Goal: Task Accomplishment & Management: Use online tool/utility

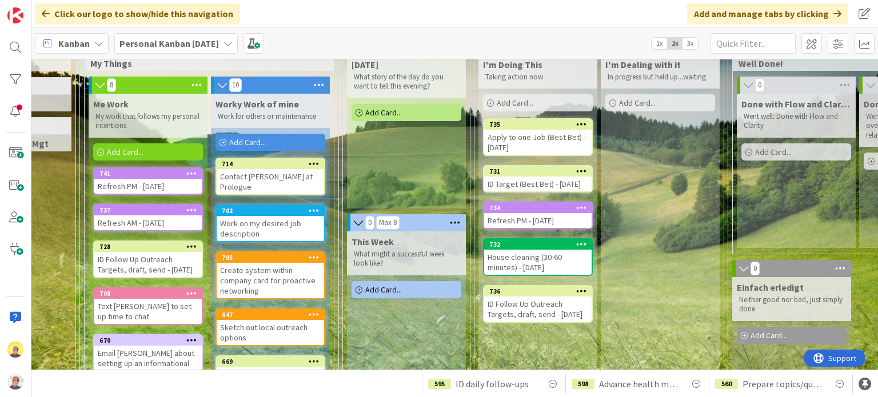
scroll to position [22, 210]
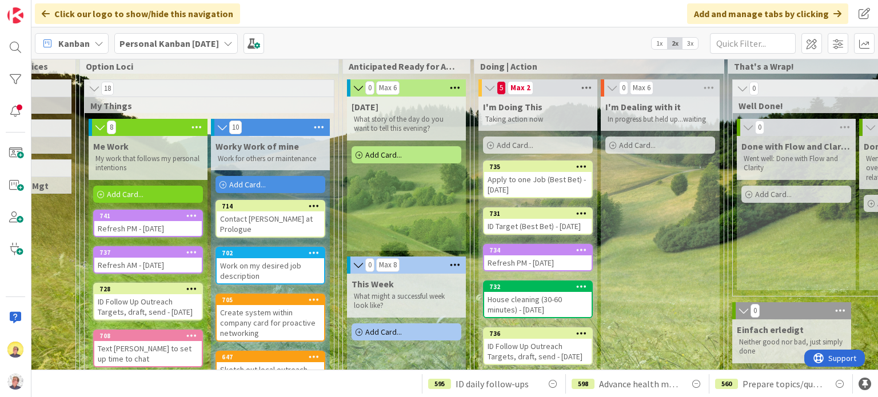
click at [588, 86] on icon at bounding box center [586, 87] width 15 height 17
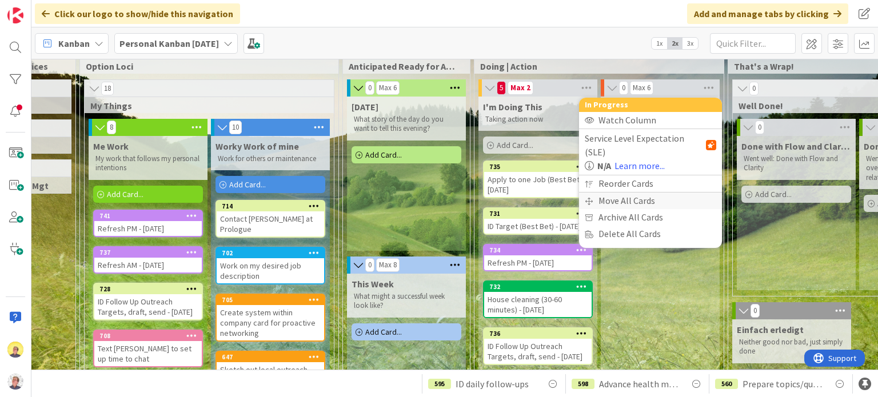
click at [601, 193] on div "Move All Cards" at bounding box center [650, 201] width 143 height 17
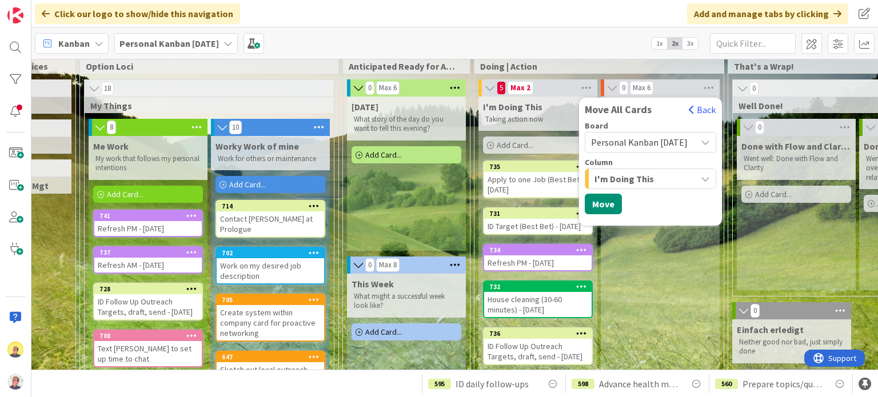
click at [614, 173] on span "I'm Doing This" at bounding box center [623, 178] width 59 height 15
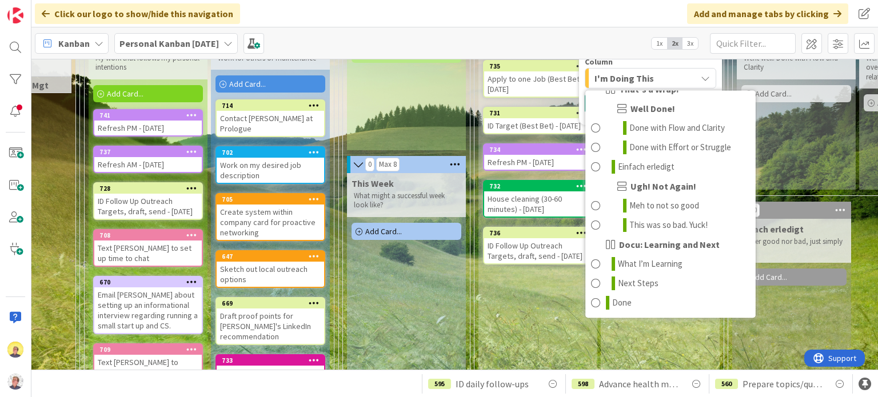
scroll to position [144, 210]
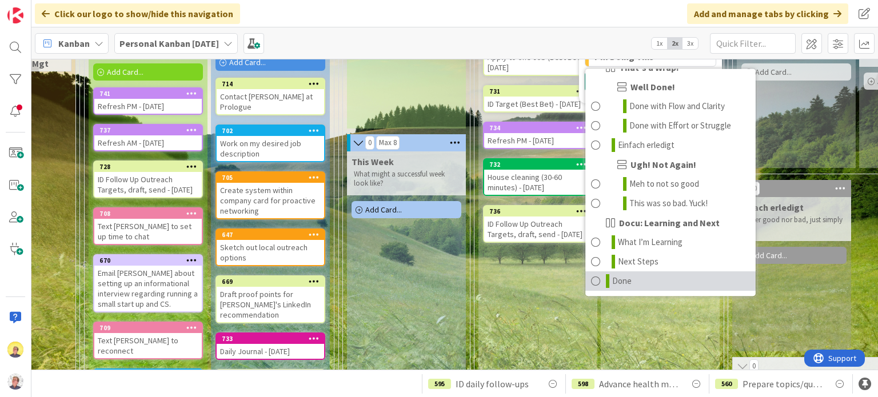
click at [597, 229] on span at bounding box center [595, 281] width 9 height 14
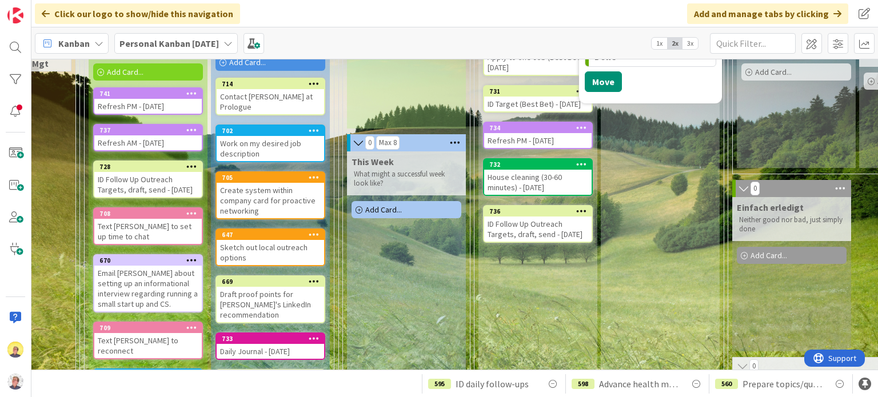
scroll to position [131, 210]
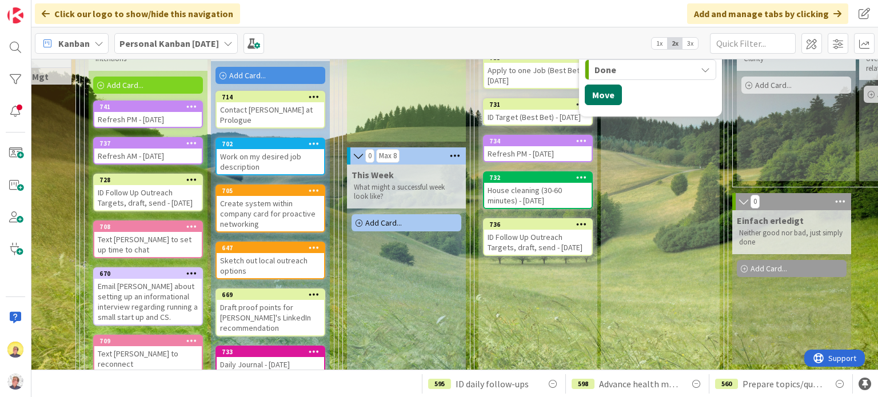
click at [597, 98] on button "Move" at bounding box center [603, 95] width 37 height 21
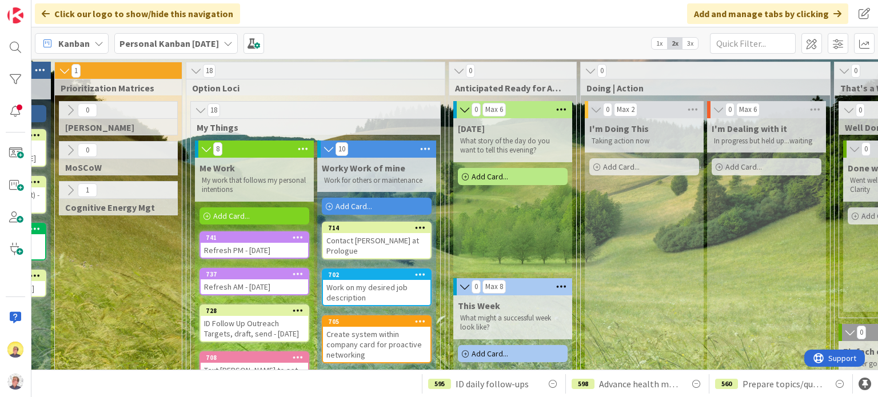
scroll to position [0, 68]
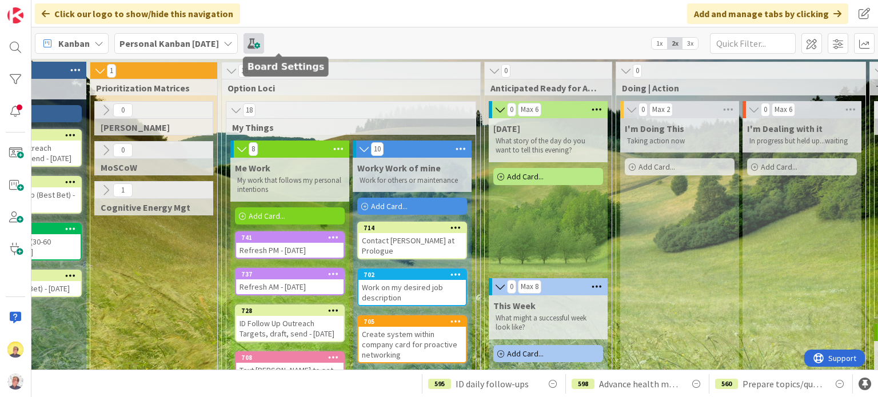
click at [264, 43] on span at bounding box center [253, 43] width 21 height 21
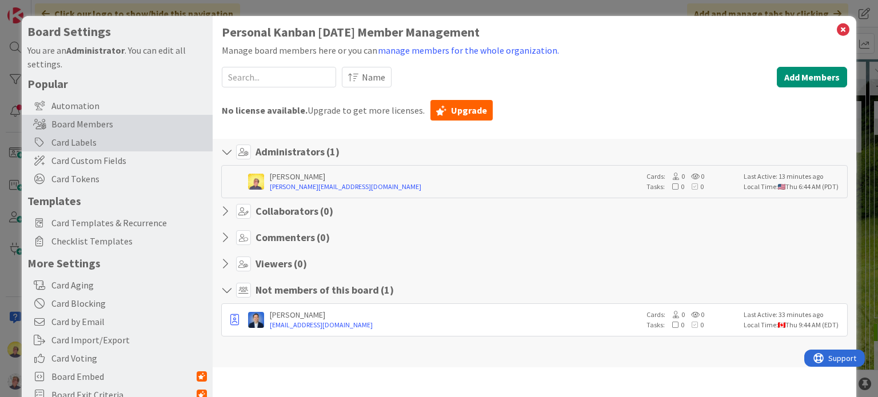
click at [73, 141] on div "Card Labels" at bounding box center [117, 142] width 191 height 18
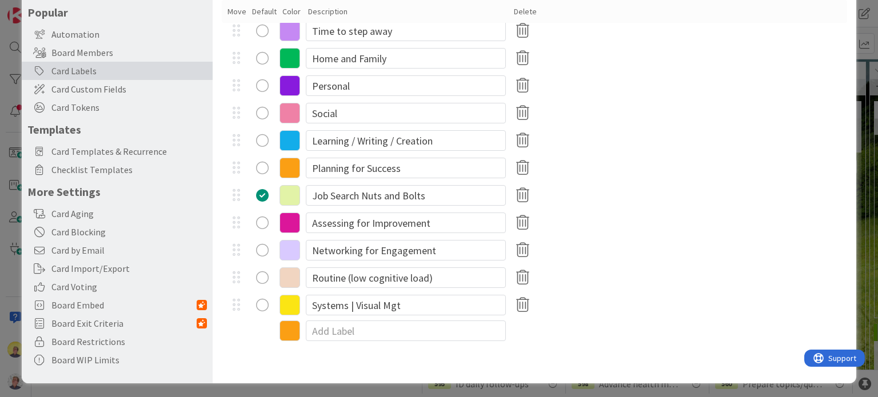
scroll to position [73, 0]
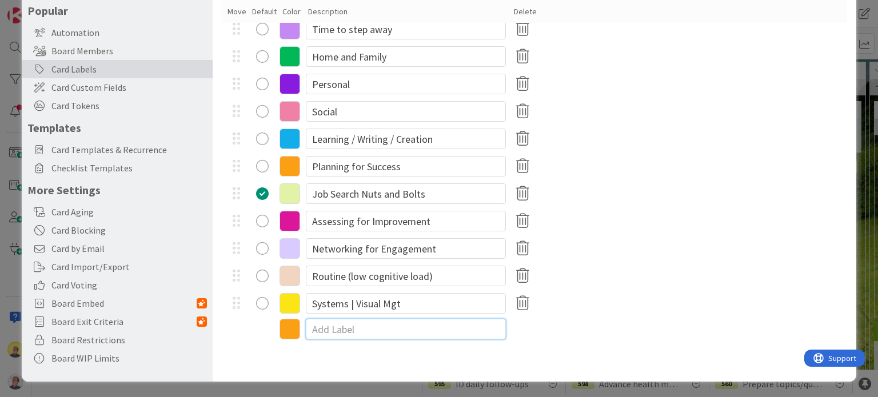
click at [331, 229] on input at bounding box center [406, 329] width 200 height 21
type input "[PERSON_NAME] Projects"
click at [294, 229] on icon at bounding box center [289, 331] width 21 height 21
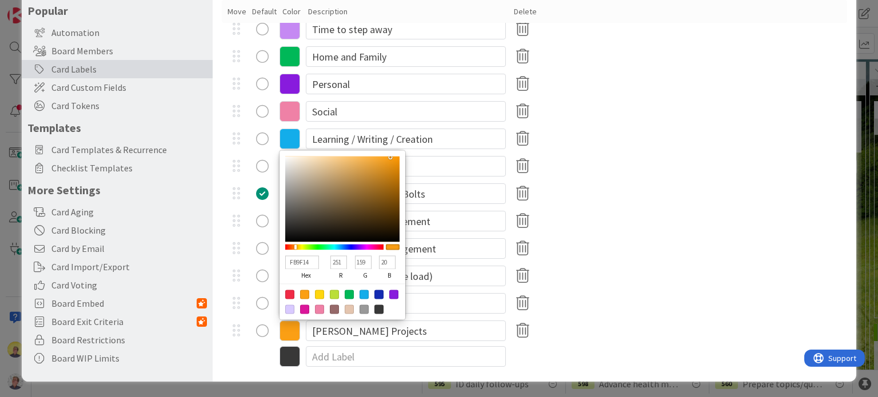
click at [333, 229] on div at bounding box center [334, 309] width 9 height 9
type input "966969"
type input "150"
type input "105"
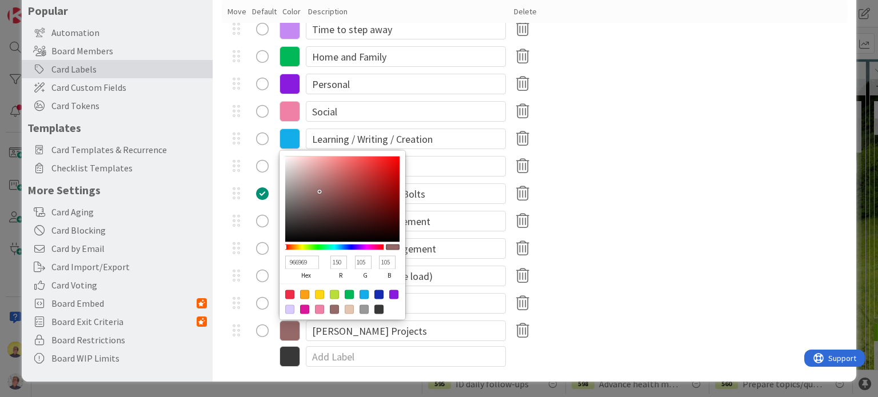
click at [608, 229] on div "Systems | Visual Mgt" at bounding box center [534, 303] width 625 height 27
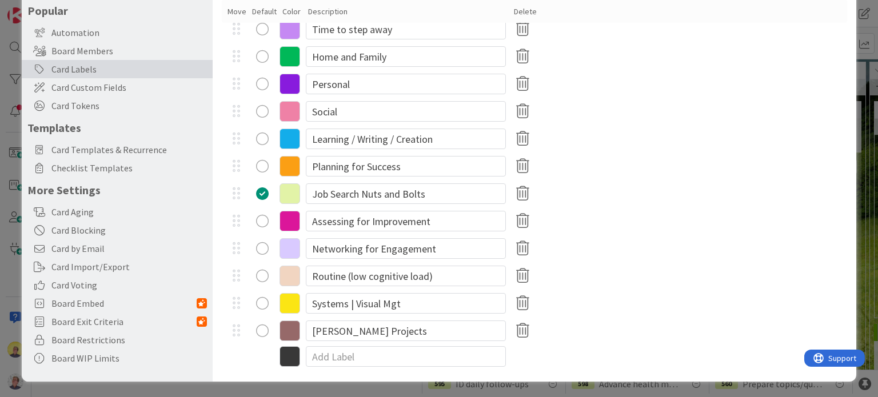
scroll to position [0, 0]
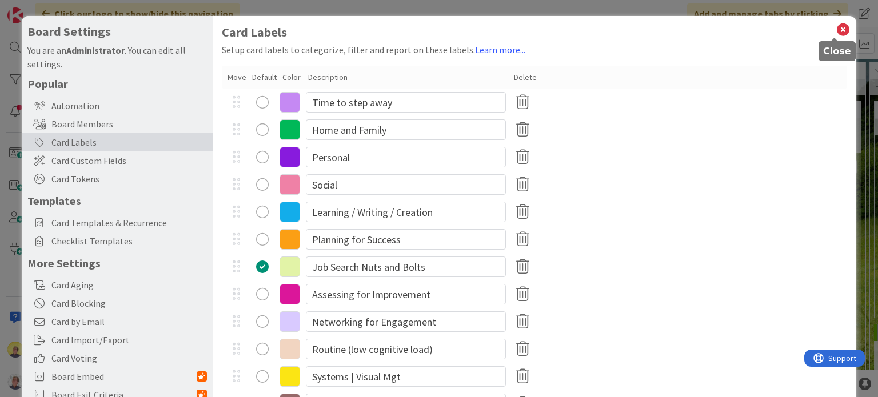
click at [836, 27] on icon at bounding box center [843, 30] width 15 height 16
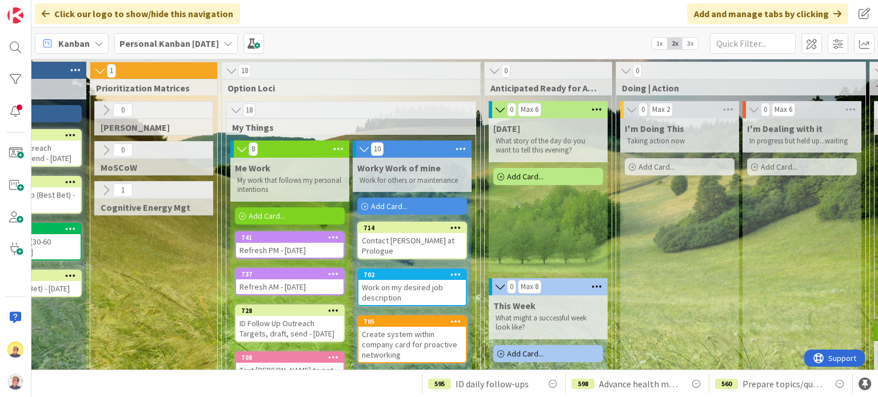
click at [532, 172] on span "Add Card..." at bounding box center [525, 176] width 37 height 10
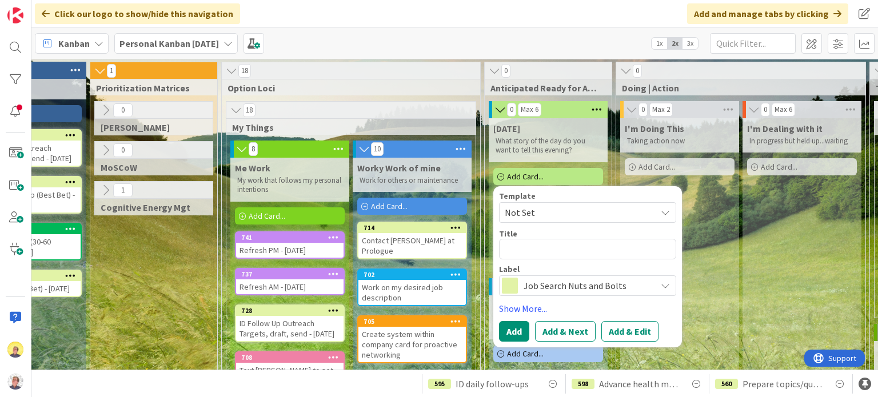
type textarea "x"
type textarea "C"
type textarea "x"
type textarea "Ca"
type textarea "x"
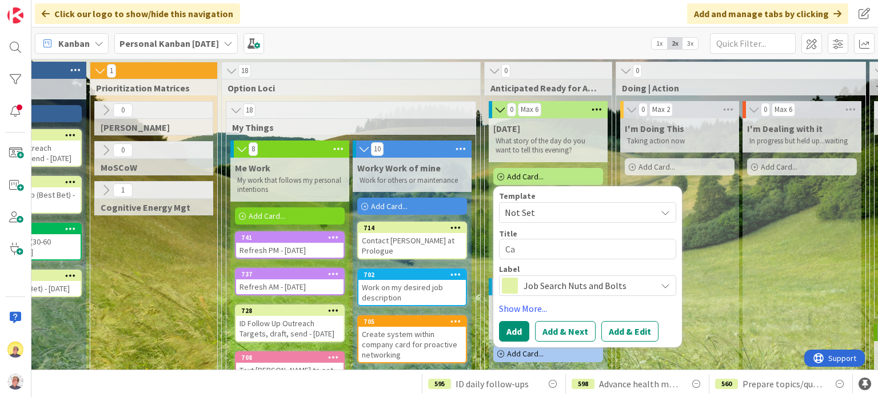
type textarea "Cal"
type textarea "x"
type textarea "Call"
type textarea "x"
type textarea "Call w"
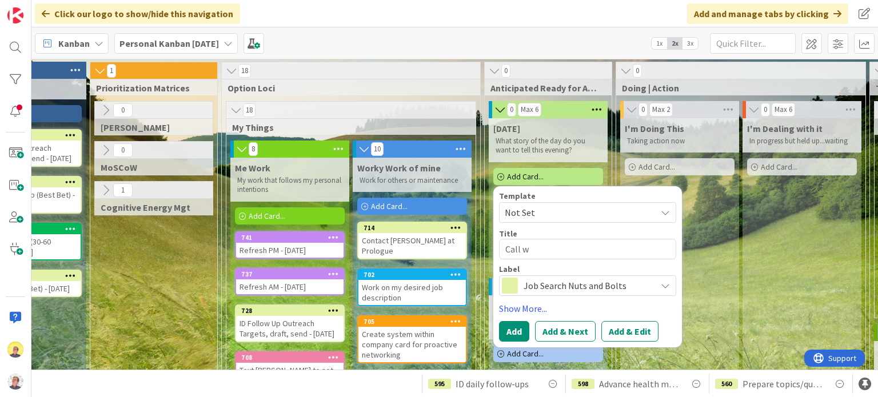
type textarea "x"
type textarea "Call wi"
type textarea "x"
type textarea "Call wit"
type textarea "x"
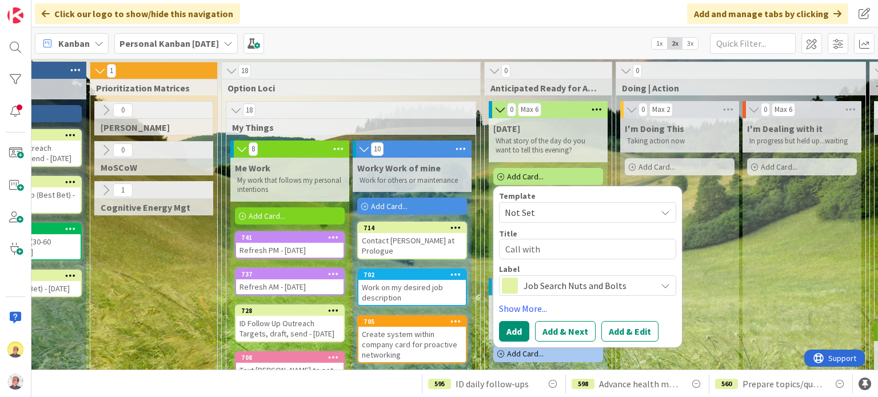
type textarea "Call with"
type textarea "x"
type textarea "Call with E"
type textarea "x"
type textarea "Call with Em"
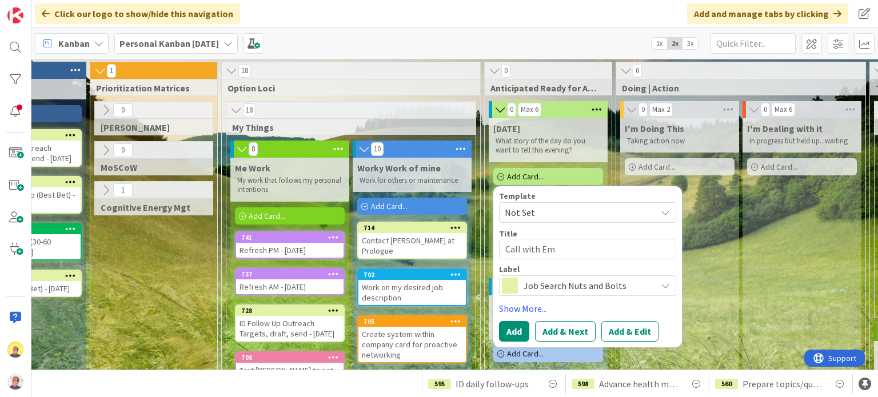
type textarea "x"
type textarea "Call with Emi"
type textarea "x"
type textarea "Call with [PERSON_NAME]"
type textarea "x"
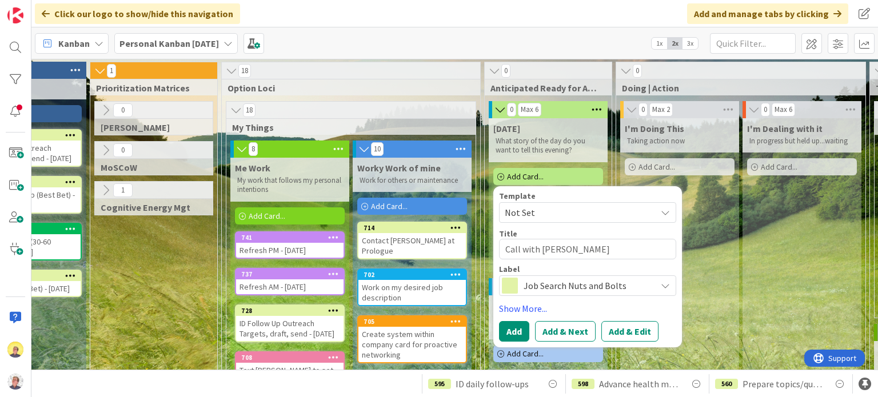
type textarea "Call with [PERSON_NAME]"
type textarea "x"
type textarea "Call with [PERSON_NAME]"
type textarea "x"
type textarea "Call with [PERSON_NAME]"
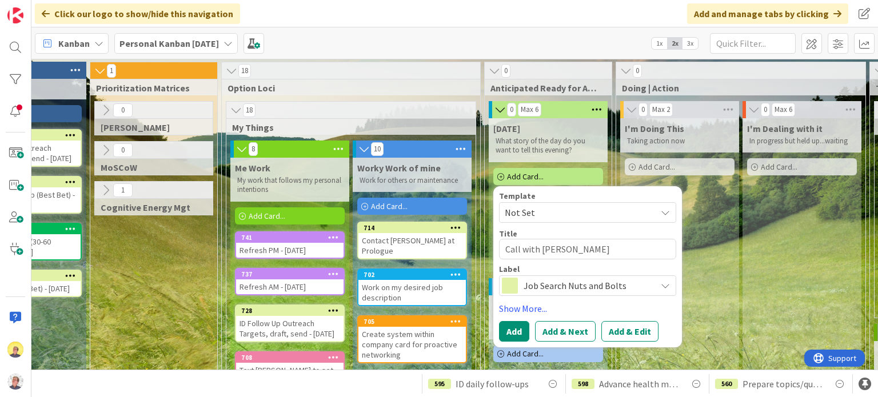
type textarea "x"
type textarea "Call with [PERSON_NAME] at"
type textarea "x"
type textarea "Call with [PERSON_NAME] at"
type textarea "x"
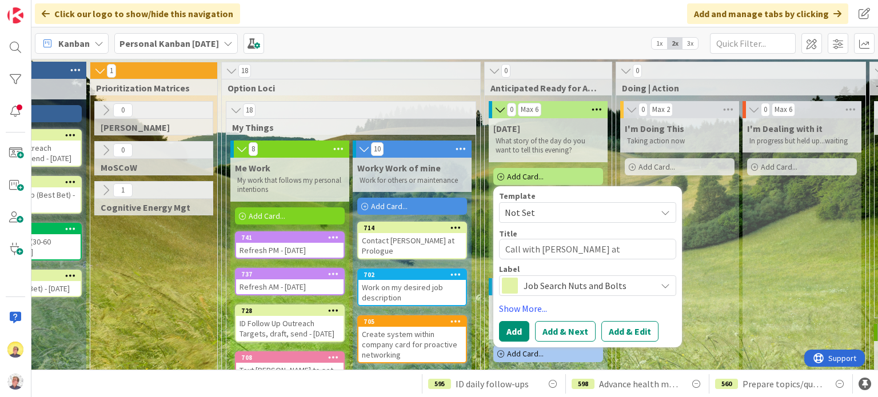
type textarea "Call with [PERSON_NAME] at 2"
type textarea "x"
type textarea "Call with [PERSON_NAME] at 2P"
type textarea "x"
type textarea "Call with [PERSON_NAME] at 2PM"
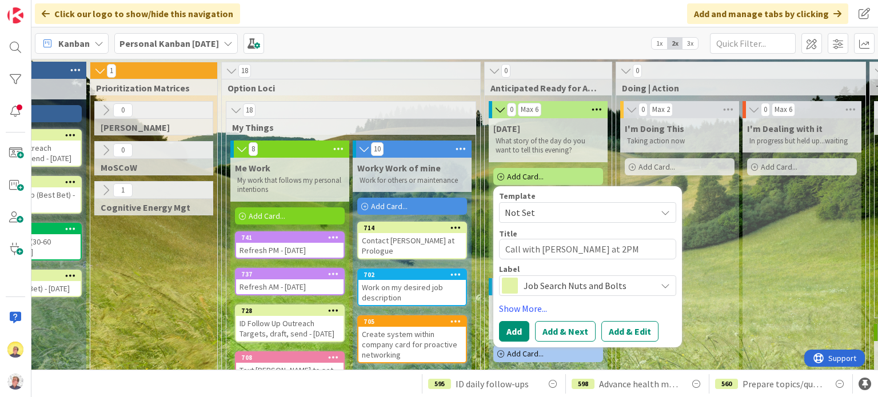
click at [621, 229] on span "Job Search Nuts and Bolts" at bounding box center [586, 286] width 127 height 16
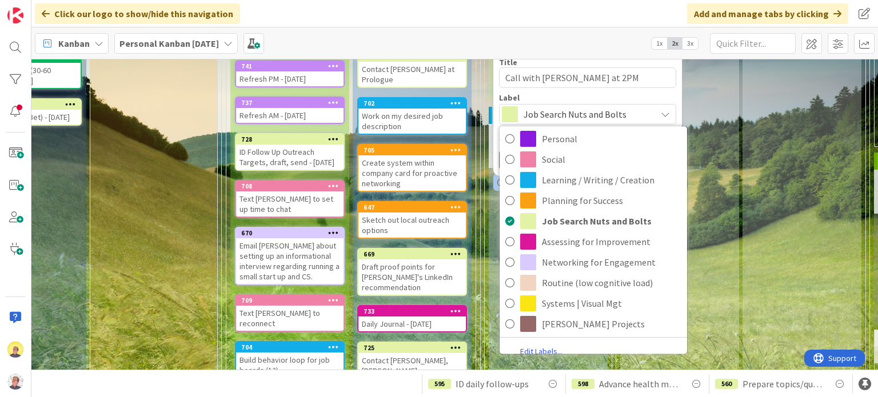
scroll to position [85, 0]
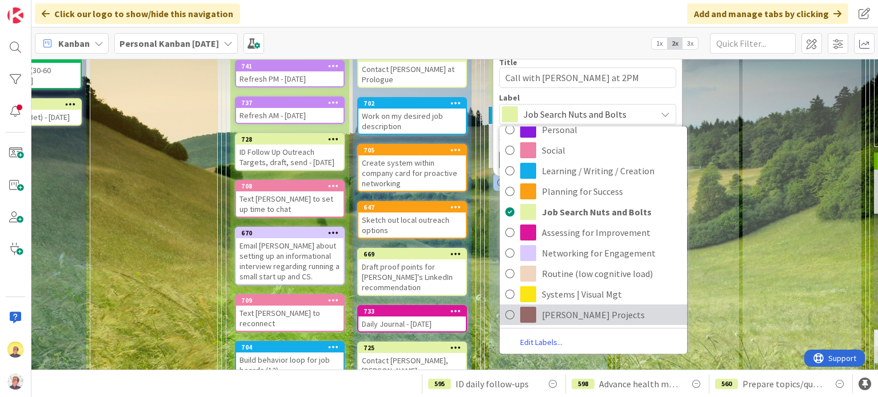
click at [578, 229] on span "[PERSON_NAME] Projects" at bounding box center [611, 314] width 139 height 17
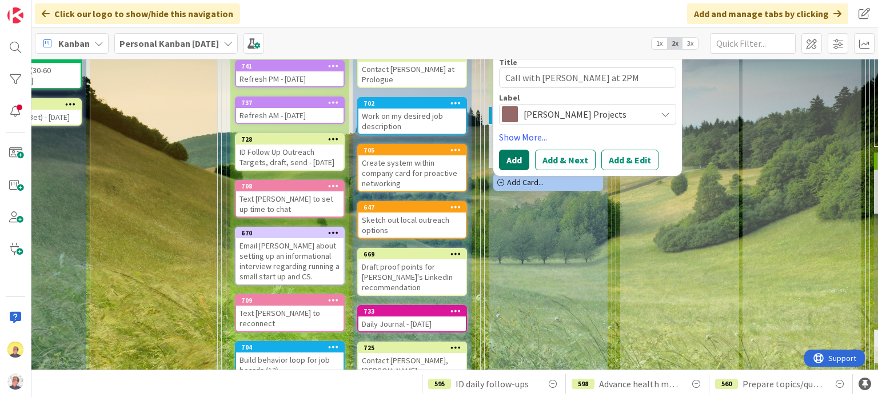
click at [521, 159] on button "Add" at bounding box center [514, 160] width 30 height 21
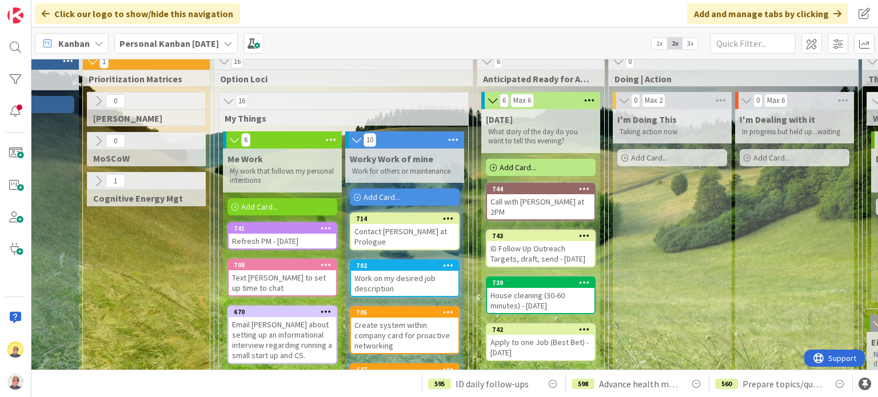
scroll to position [0, 75]
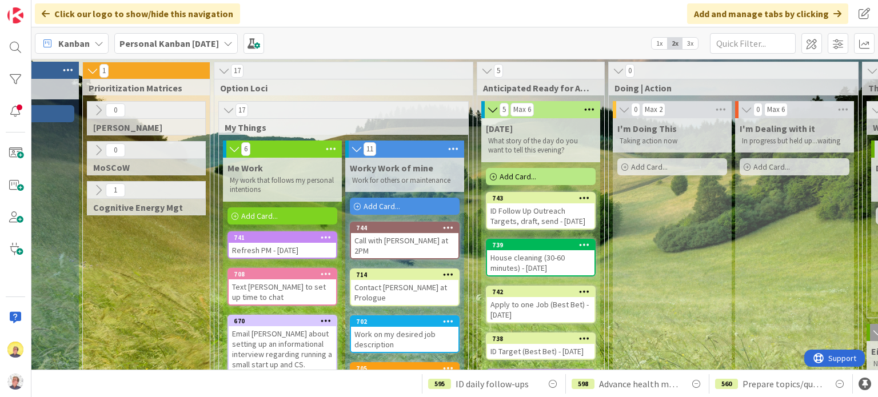
click at [514, 174] on span "Add Card..." at bounding box center [517, 176] width 37 height 10
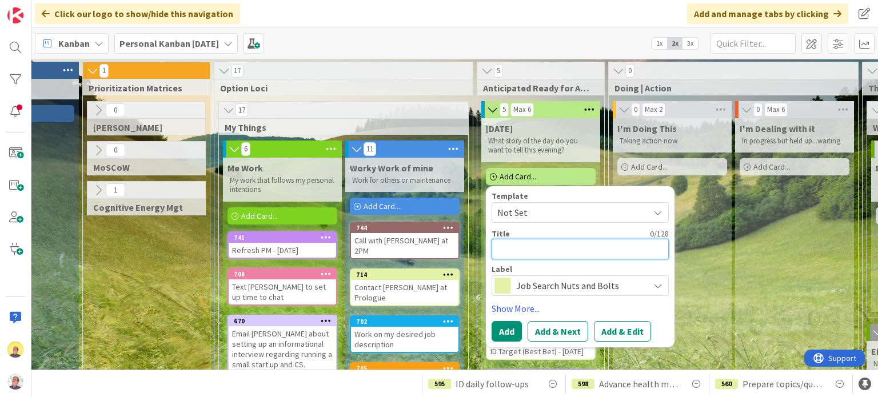
type textarea "x"
type textarea "G"
type textarea "x"
type textarea "C"
type textarea "x"
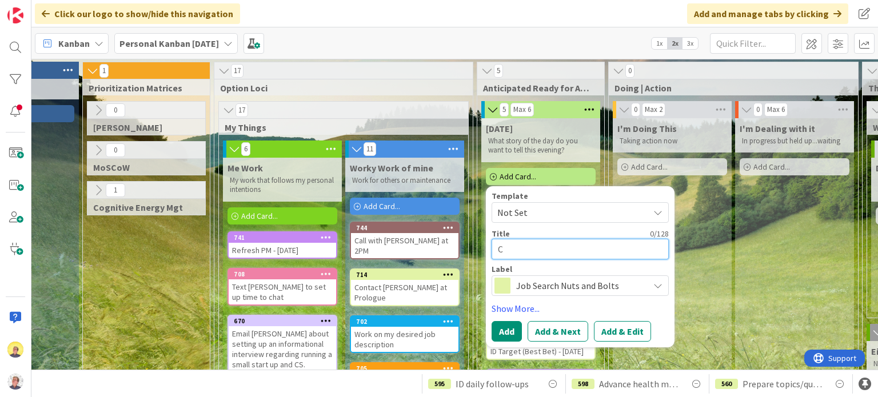
type textarea "Cr"
type textarea "x"
type textarea "Crea"
type textarea "x"
type textarea "Create"
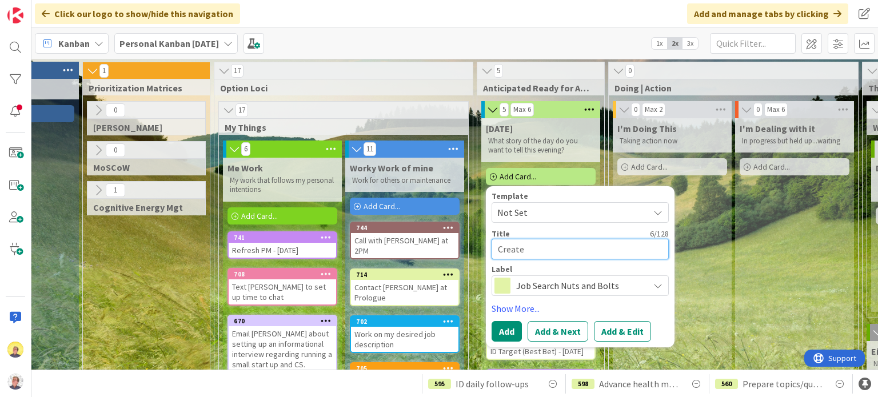
type textarea "x"
type textarea "Create"
type textarea "x"
type textarea "Create p"
type textarea "x"
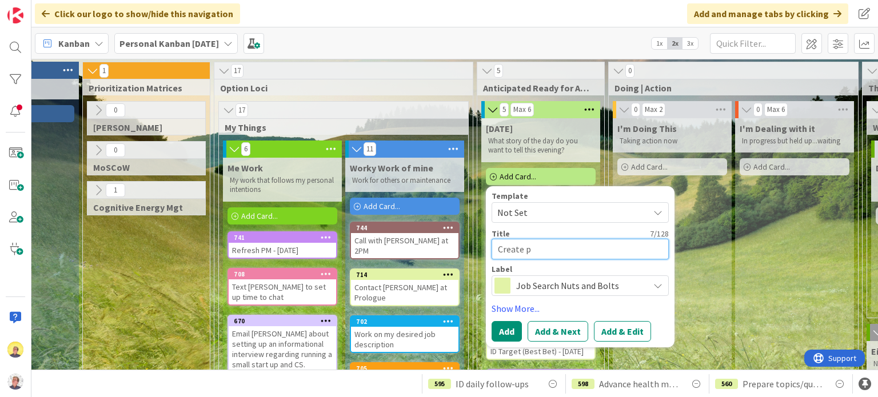
type textarea "Create pe"
type textarea "x"
type textarea "Create per"
type textarea "x"
type textarea "Create pers"
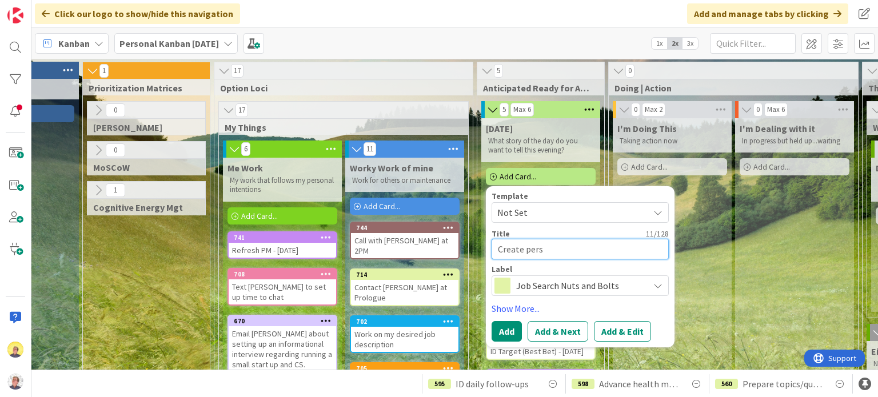
type textarea "x"
type textarea "Create perso"
type textarea "x"
type textarea "Create person"
type textarea "x"
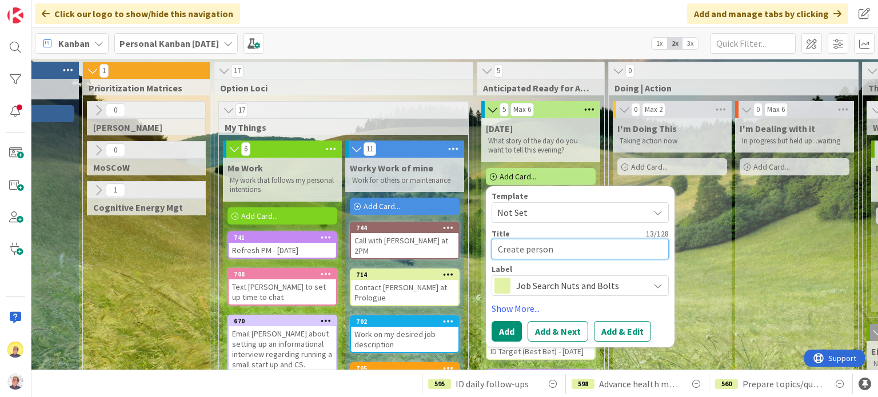
type textarea "Create persona"
type textarea "x"
type textarea "Create personal"
type textarea "x"
type textarea "Create personali"
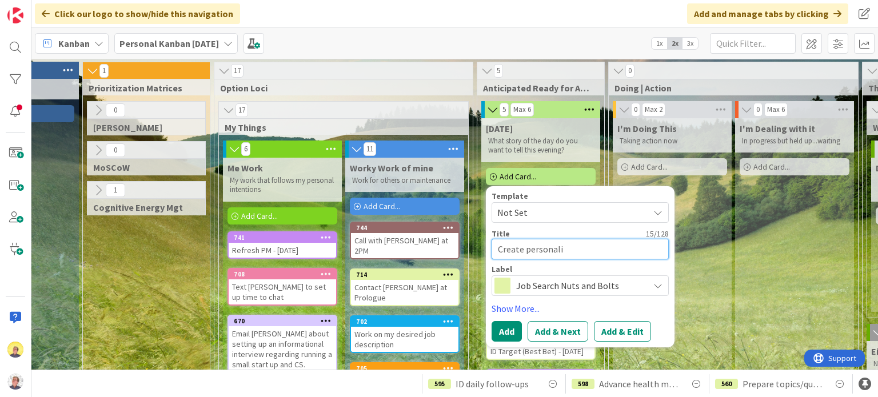
type textarea "x"
type textarea "Create personaliz"
type textarea "x"
type textarea "Create personalize"
type textarea "x"
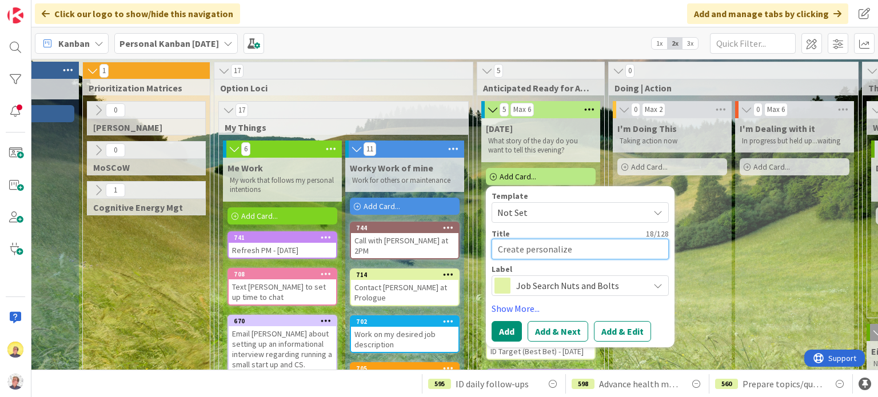
type textarea "Create personalized"
type textarea "x"
type textarea "Create personalized"
type textarea "x"
type textarea "Create personalized v"
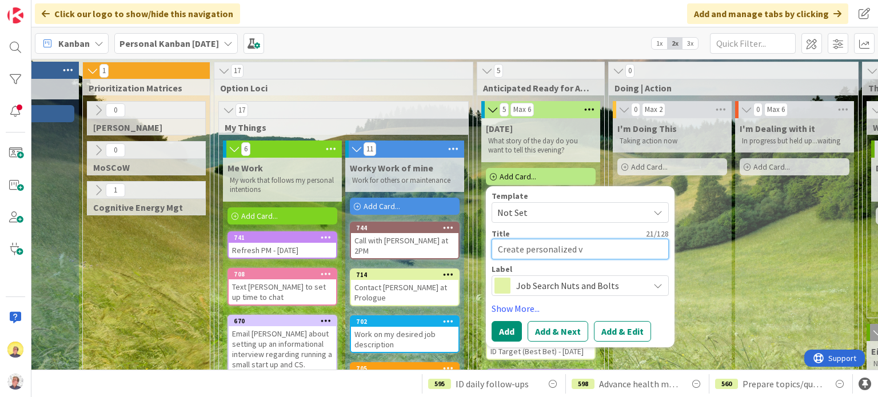
type textarea "x"
type textarea "Create personalized vid"
type textarea "x"
type textarea "Create personalized vide"
type textarea "x"
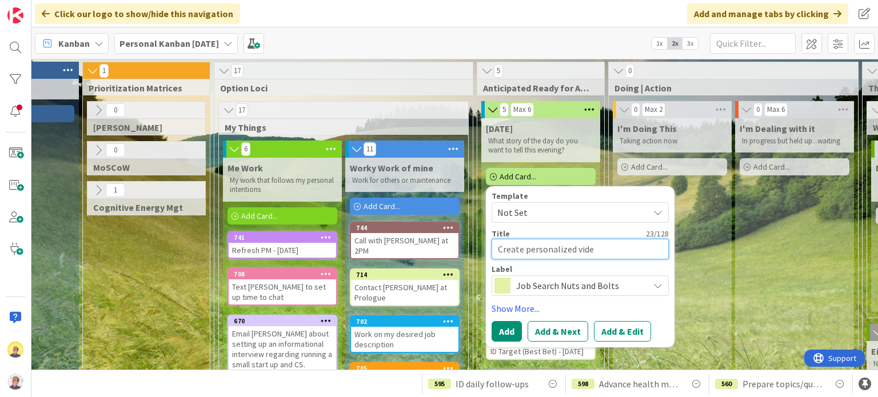
type textarea "Create personalized video"
type textarea "x"
type textarea "Create personalized video"
type textarea "x"
type textarea "Create personalized video f"
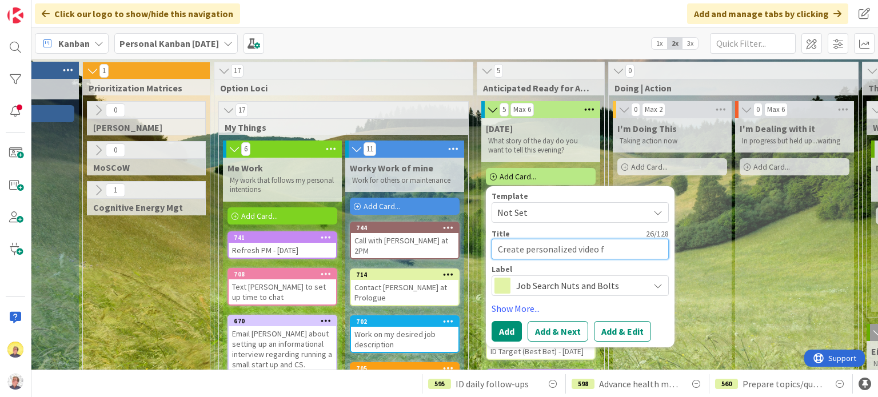
type textarea "x"
type textarea "Create personalized video fo"
type textarea "x"
type textarea "Create personalized video for"
type textarea "x"
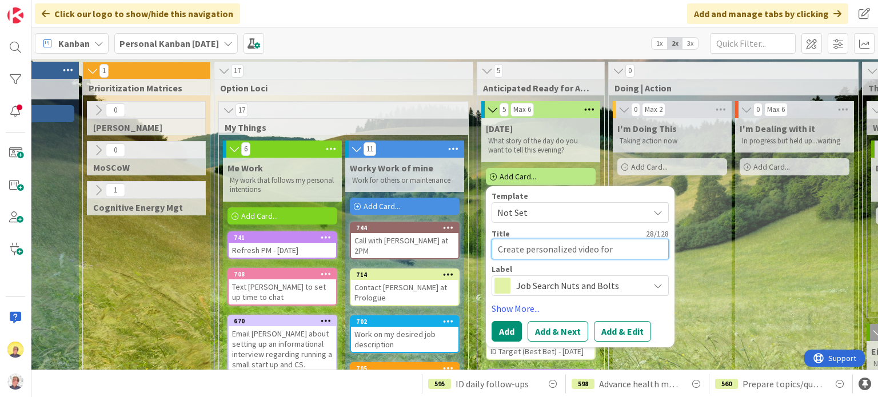
type textarea "Create personalized video for"
type textarea "x"
type textarea "Create personalized video for E"
type textarea "x"
type textarea "Create personalized video for Em"
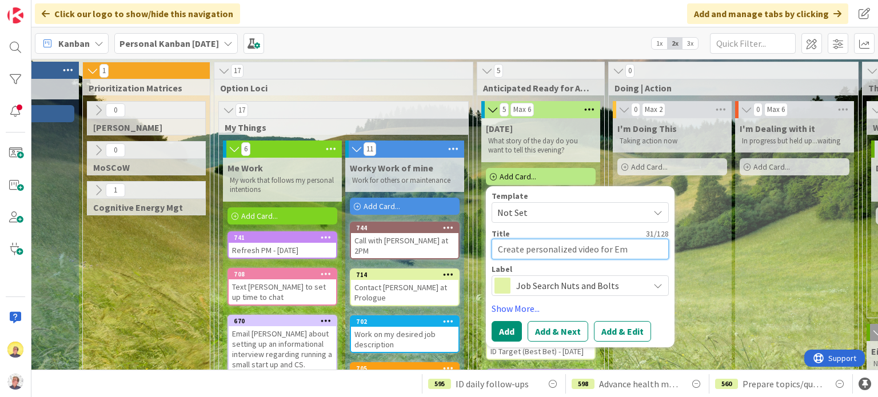
type textarea "x"
type textarea "Create personalized video for Emi"
type textarea "x"
type textarea "Create personalized video for [PERSON_NAME]"
type textarea "x"
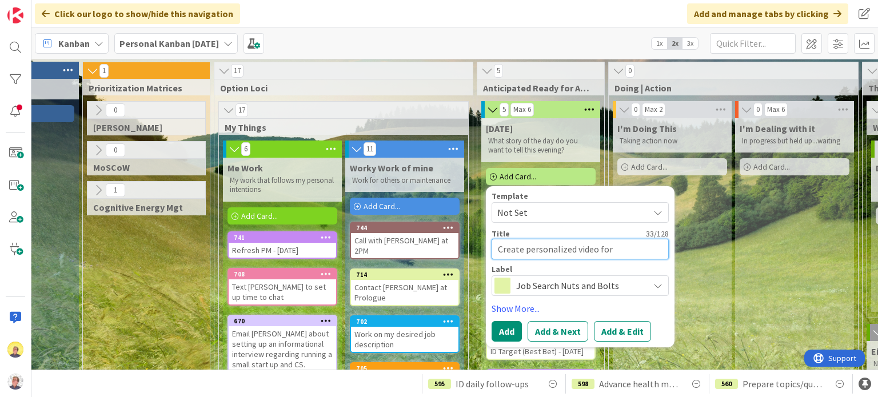
type textarea "Create personalized video for [PERSON_NAME]"
type textarea "x"
type textarea "Create personalized video for [PERSON_NAME]"
type textarea "x"
type textarea "Create personalized video for [PERSON_NAME]"
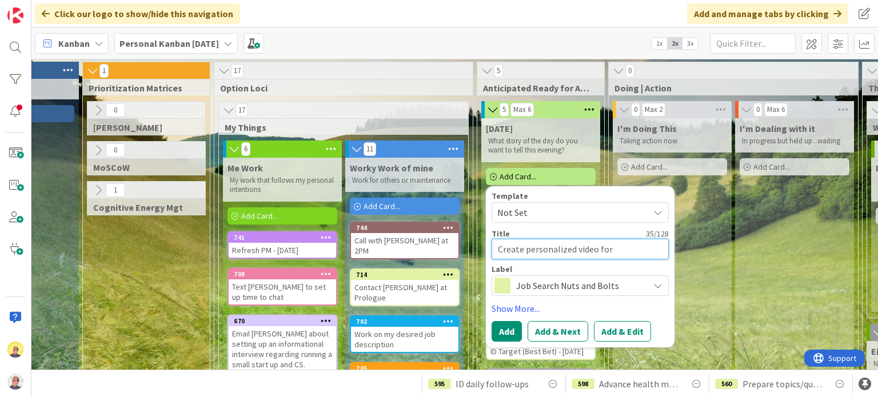
type textarea "x"
type textarea "Create personalized video for [PERSON_NAME] at"
type textarea "x"
type textarea "Create personalized video for [PERSON_NAME] at"
type textarea "x"
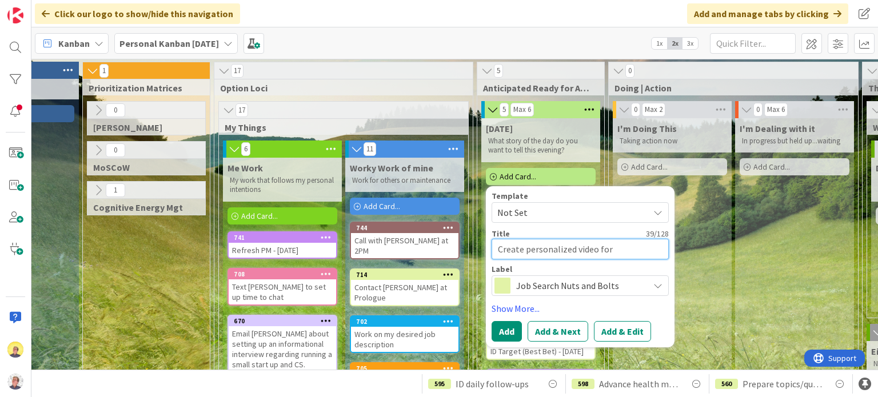
type textarea "Create personalized video for [PERSON_NAME] at V"
type textarea "x"
type textarea "Create personalized video for [PERSON_NAME] at Ve"
type textarea "x"
type textarea "Create personalized video for [PERSON_NAME] at Vel"
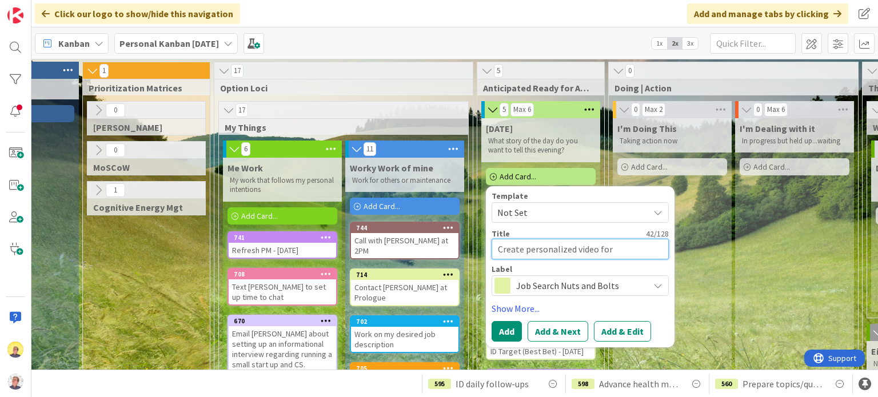
type textarea "x"
type textarea "Create personalized video for [PERSON_NAME] at [GEOGRAPHIC_DATA]"
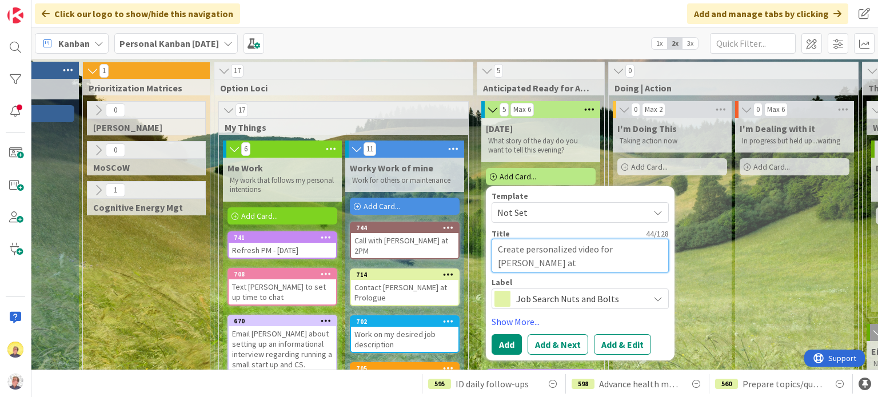
type textarea "x"
type textarea "Create personalized video for [PERSON_NAME] at [GEOGRAPHIC_DATA]"
type textarea "x"
type textarea "Create personalized video for [PERSON_NAME] at [GEOGRAPHIC_DATA]"
type textarea "x"
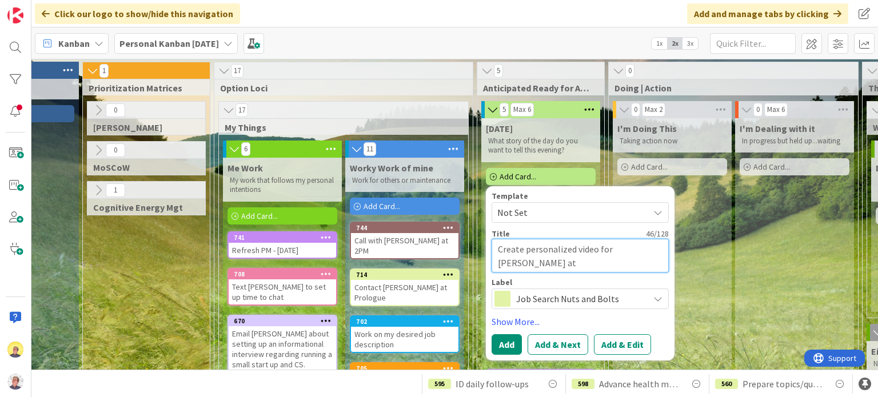
type textarea "Create personalized video for [PERSON_NAME] at [GEOGRAPHIC_DATA]"
type textarea "x"
type textarea "Create personalized video for [PERSON_NAME] at [GEOGRAPHIC_DATA]"
type textarea "x"
type textarea "Create personalized video for [PERSON_NAME] at [GEOGRAPHIC_DATA]"
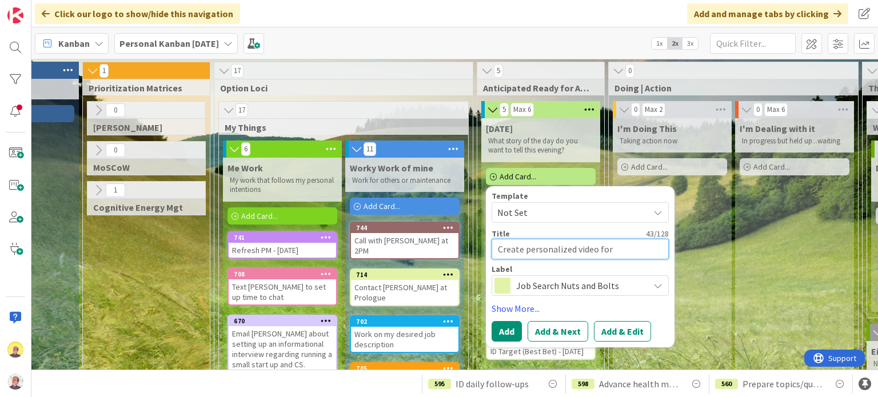
type textarea "x"
type textarea "Create personalized video for [PERSON_NAME] at Veloc"
type textarea "x"
type textarea "Create personalized video for [PERSON_NAME] at [GEOGRAPHIC_DATA]"
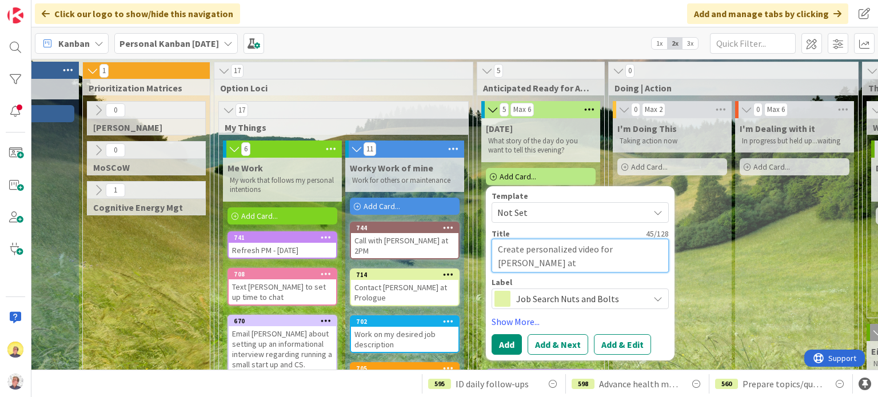
type textarea "x"
type textarea "Create personalized video for [PERSON_NAME] at Velocit"
type textarea "x"
type textarea "Create personalized video for [PERSON_NAME] at Velocity"
type textarea "x"
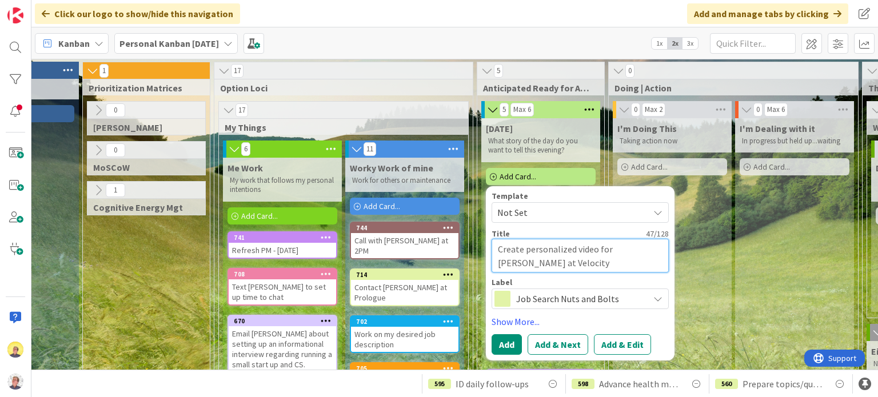
type textarea "Create personalized video for [PERSON_NAME] at Velocity"
type textarea "x"
type textarea "Create personalized video for [PERSON_NAME] at Velocity E"
type textarea "x"
type textarea "Create personalized video for [PERSON_NAME] at Velocity"
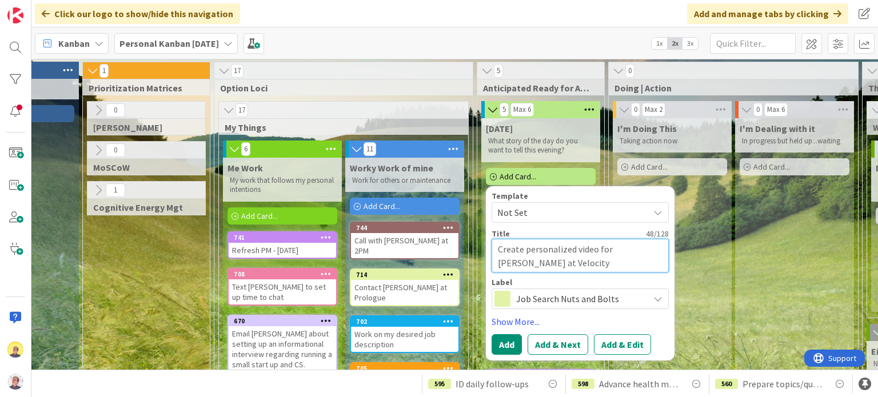
type textarea "x"
type textarea "Create personalized video for [PERSON_NAME] at Velocity"
type textarea "x"
type textarea "Create personalized video for [PERSON_NAME] at VelocityE"
type textarea "x"
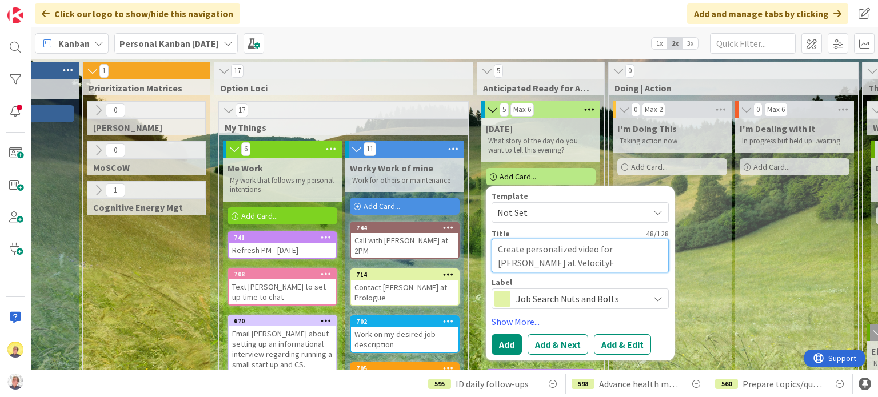
type textarea "Create personalized video for [PERSON_NAME] at VelocityEH"
type textarea "x"
type textarea "Create personalized video for [PERSON_NAME] at VelocityEHS"
click at [528, 229] on span "Job Search Nuts and Bolts" at bounding box center [579, 299] width 127 height 16
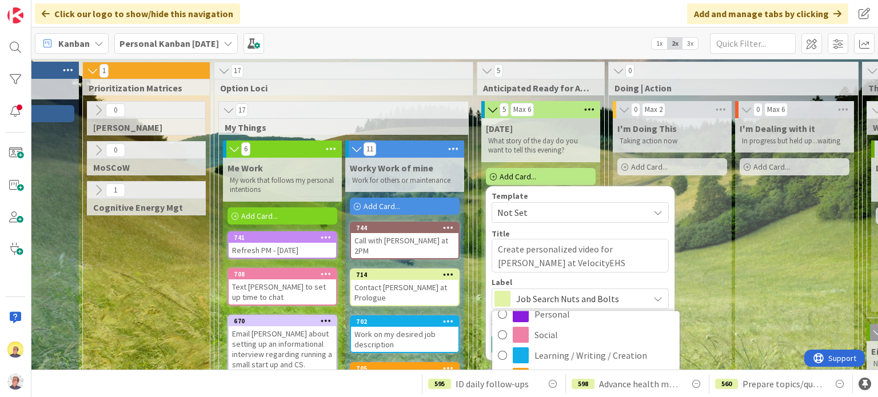
click at [539, 229] on span "Job Search Nuts and Bolts" at bounding box center [579, 299] width 127 height 16
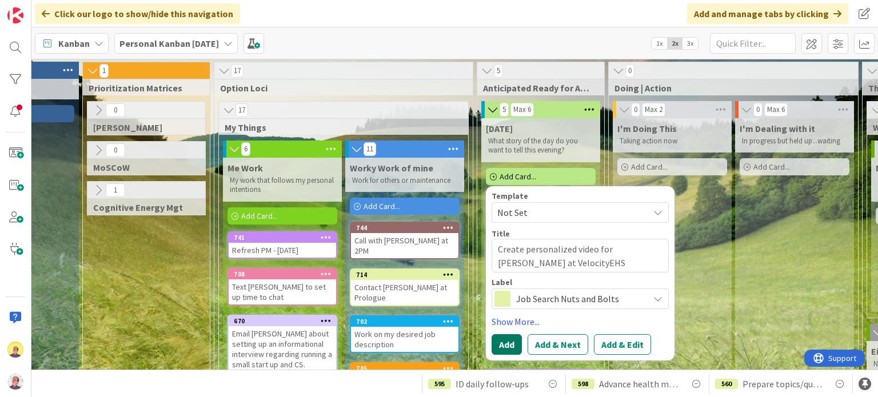
click at [506, 229] on button "Add" at bounding box center [506, 344] width 30 height 21
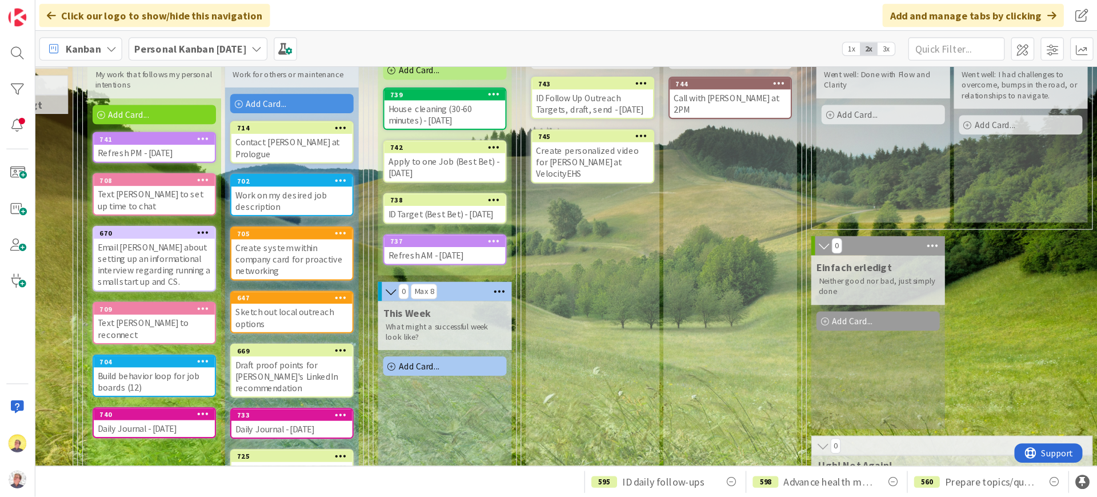
scroll to position [114, 221]
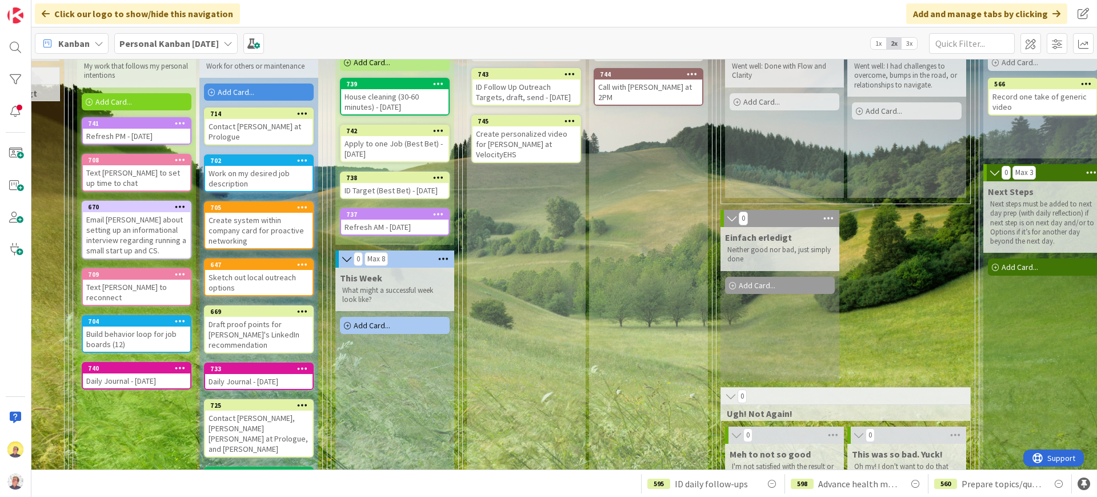
drag, startPoint x: 873, startPoint y: 1, endPoint x: 575, endPoint y: 305, distance: 426.0
drag, startPoint x: 540, startPoint y: 265, endPoint x: 526, endPoint y: 305, distance: 43.0
drag, startPoint x: 526, startPoint y: 305, endPoint x: 451, endPoint y: 15, distance: 299.8
click at [451, 15] on div "Click our logo to show/hide this navigation Add and manage tabs by clicking" at bounding box center [564, 13] width 1066 height 27
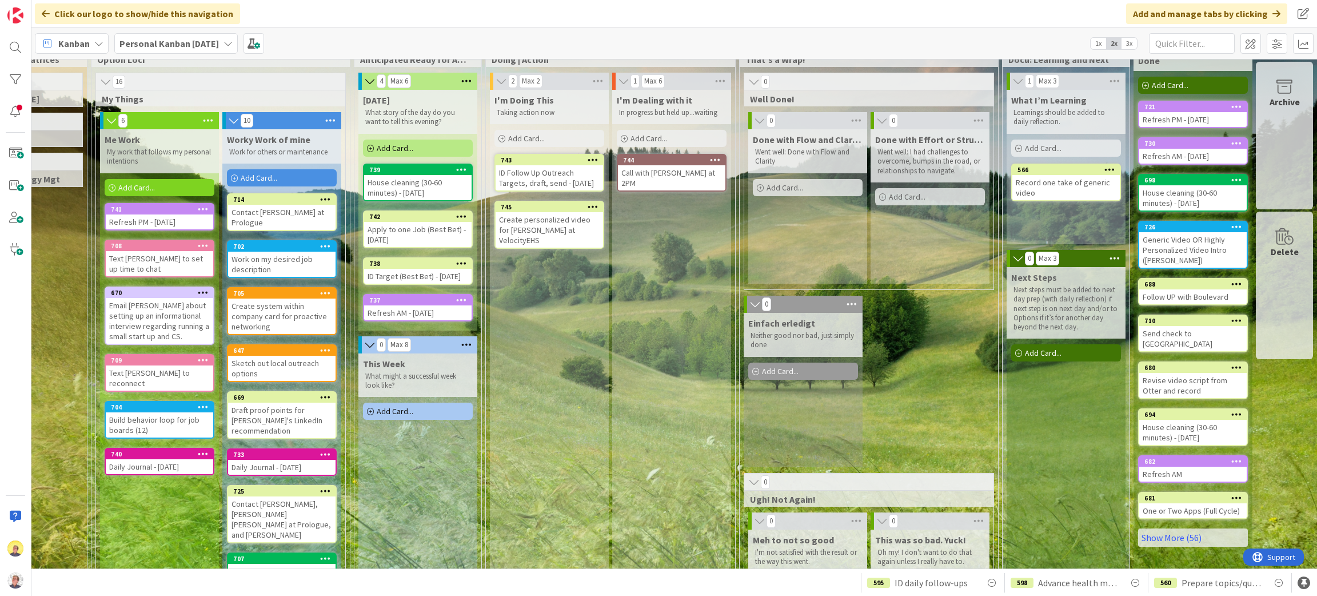
scroll to position [0, 213]
